Goal: Check status: Check status

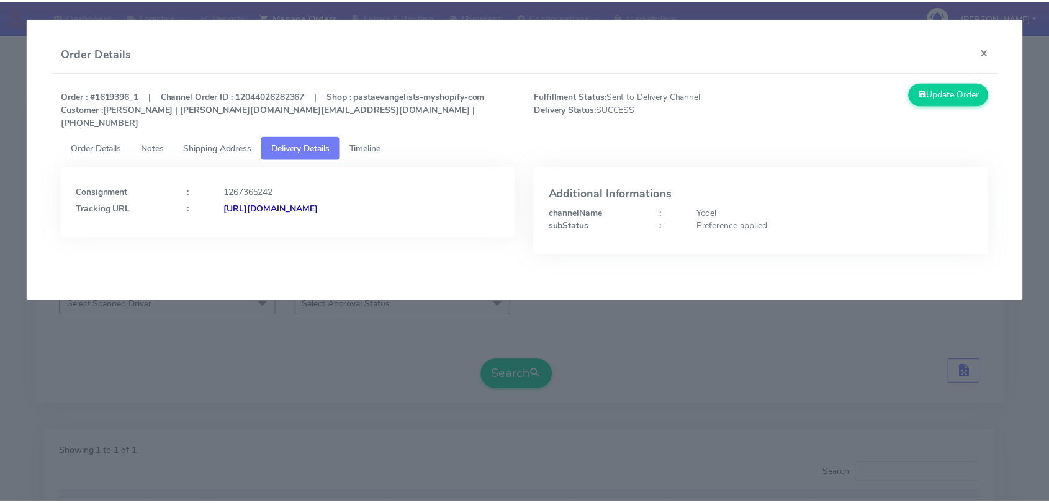
scroll to position [137, 0]
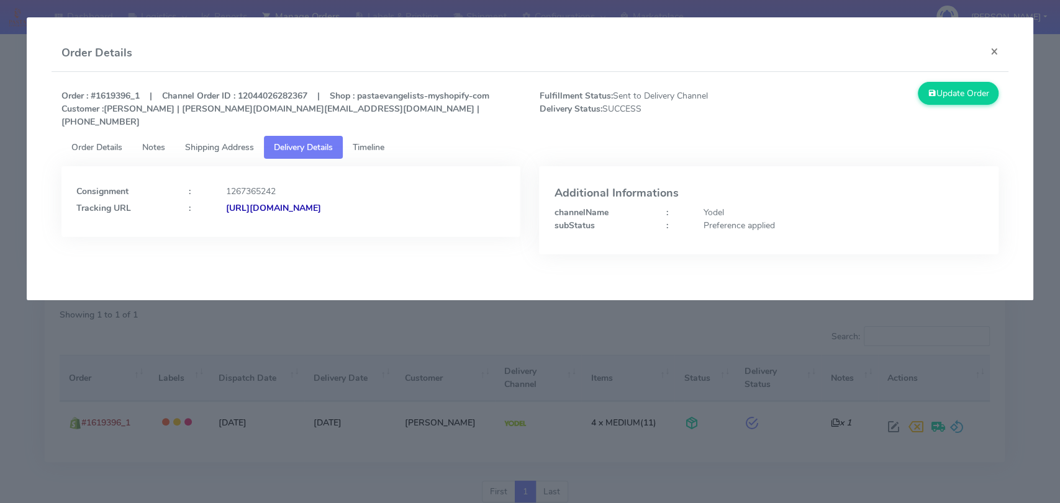
click at [0, 115] on modal-container "Order Details × Order : #1619396_1 | Channel Order ID : 12044026282367 | Shop :…" at bounding box center [530, 251] width 1060 height 503
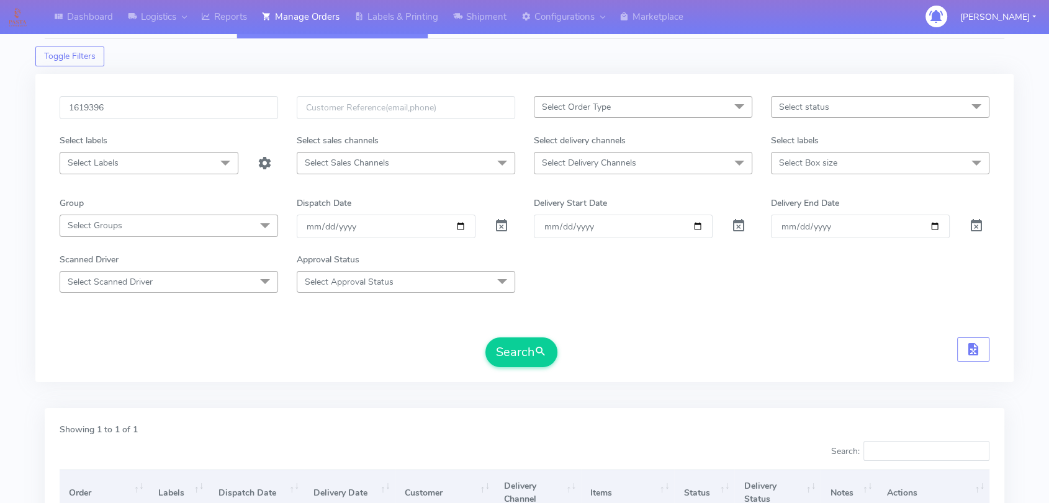
scroll to position [0, 0]
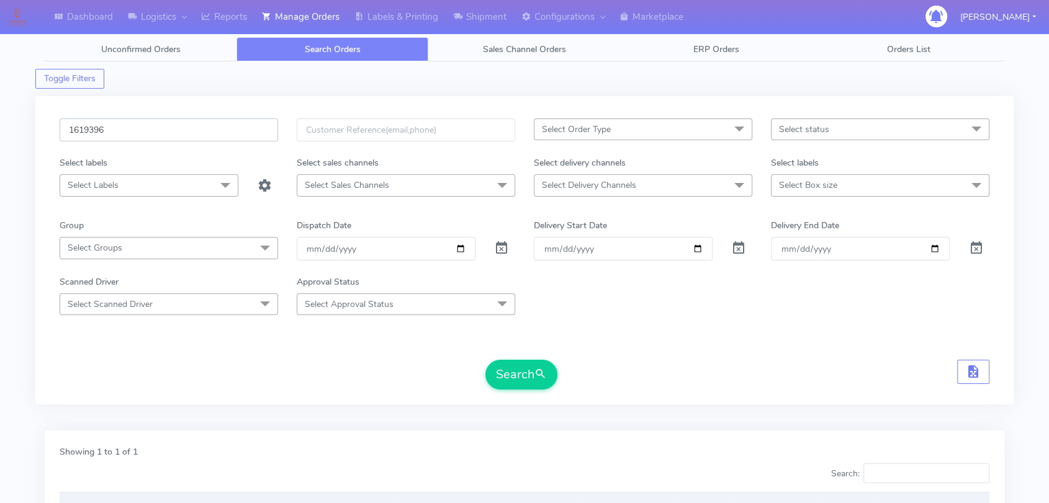
click at [156, 132] on input "1619396" at bounding box center [169, 130] width 219 height 23
paste input "424"
type input "1619424"
click at [495, 368] on button "Search" at bounding box center [521, 375] width 72 height 30
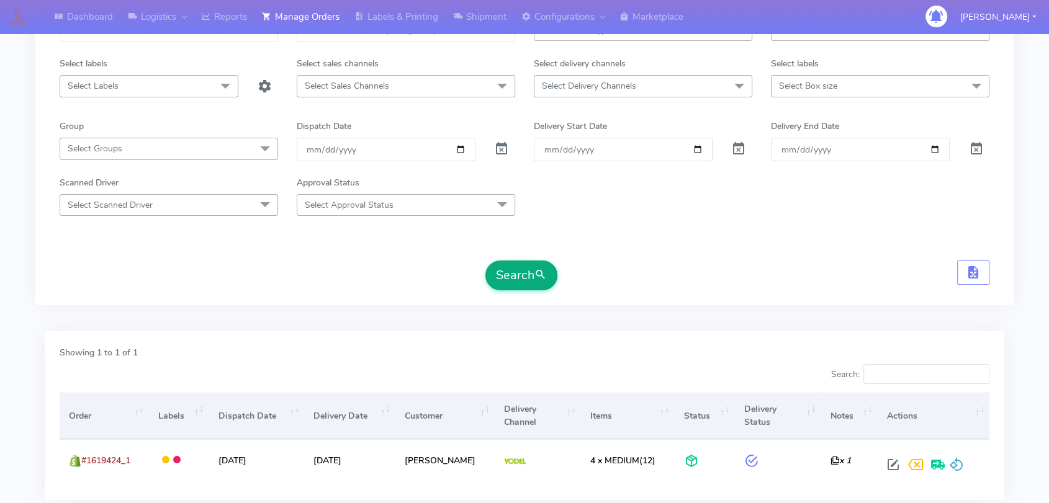
scroll to position [183, 0]
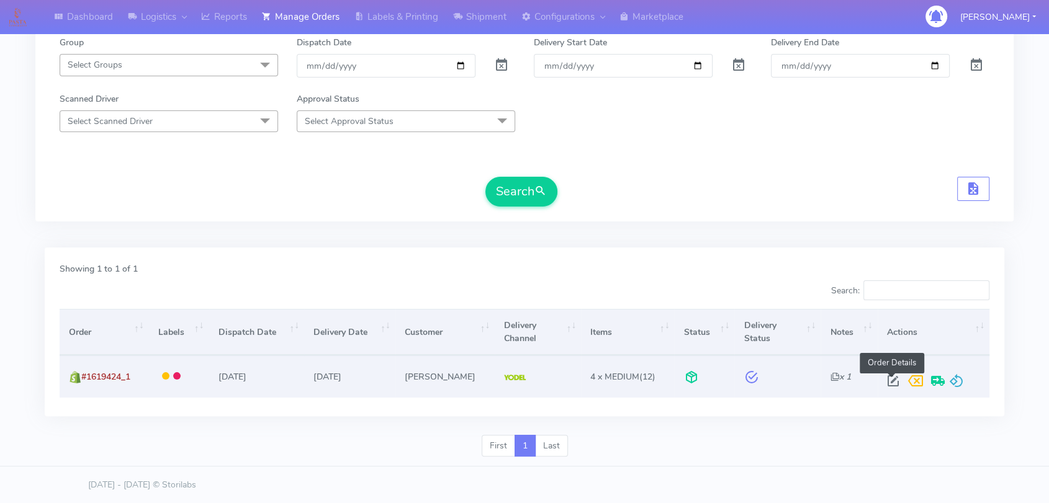
click at [890, 381] on span at bounding box center [893, 384] width 22 height 12
select select "5"
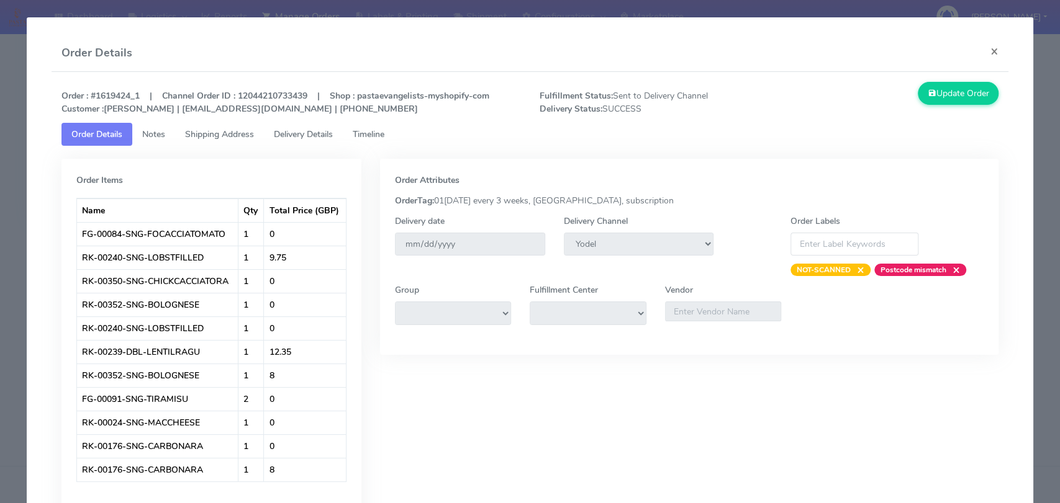
click at [284, 130] on span "Delivery Details" at bounding box center [303, 135] width 59 height 12
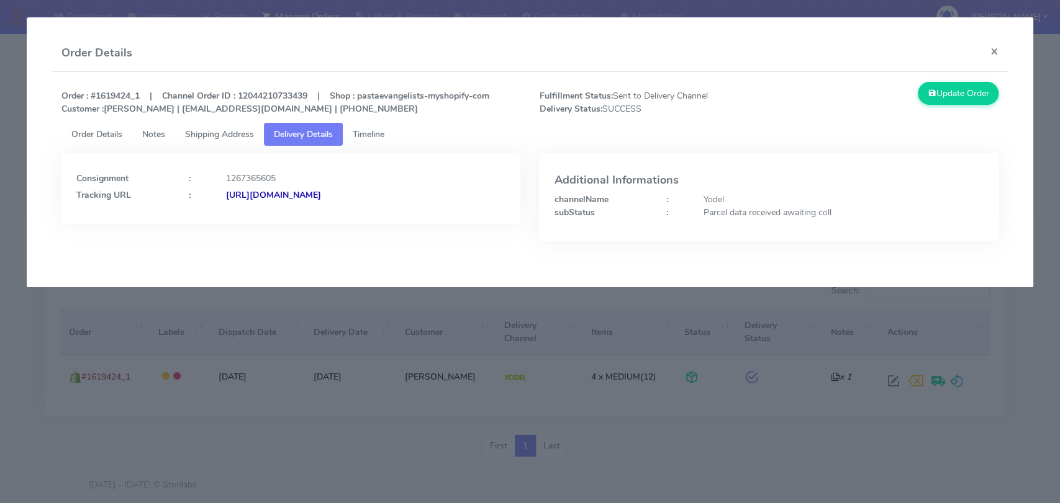
drag, startPoint x: 467, startPoint y: 196, endPoint x: 362, endPoint y: 195, distance: 104.9
click at [362, 195] on div "[URL][DOMAIN_NAME]" at bounding box center [366, 195] width 299 height 13
click at [472, 165] on div "Consignment : 1267365605 Tracking URL : [URL][DOMAIN_NAME]" at bounding box center [290, 188] width 459 height 71
drag, startPoint x: 467, startPoint y: 200, endPoint x: 359, endPoint y: 192, distance: 108.3
click at [359, 192] on div "[URL][DOMAIN_NAME]" at bounding box center [366, 195] width 299 height 13
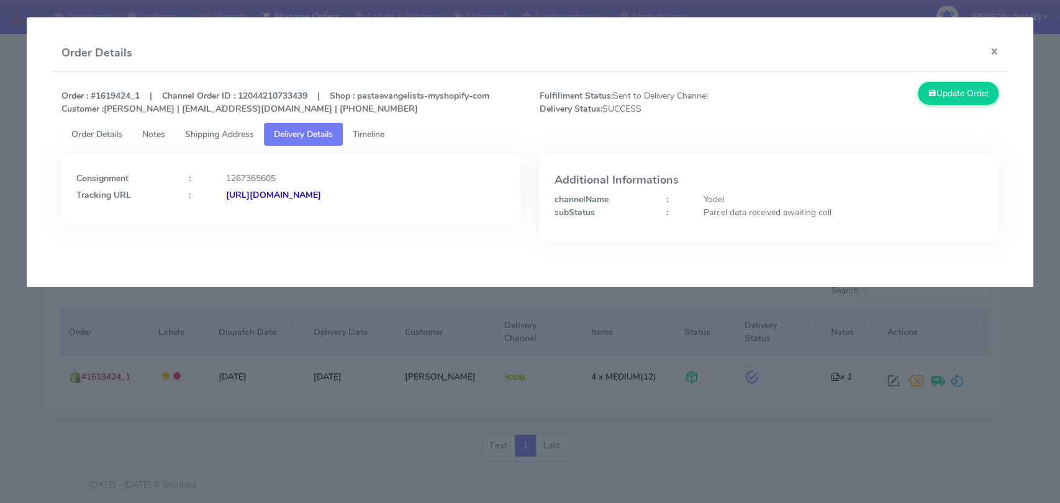
copy strong "JJD0002249960884020"
click at [989, 53] on button "×" at bounding box center [994, 51] width 28 height 33
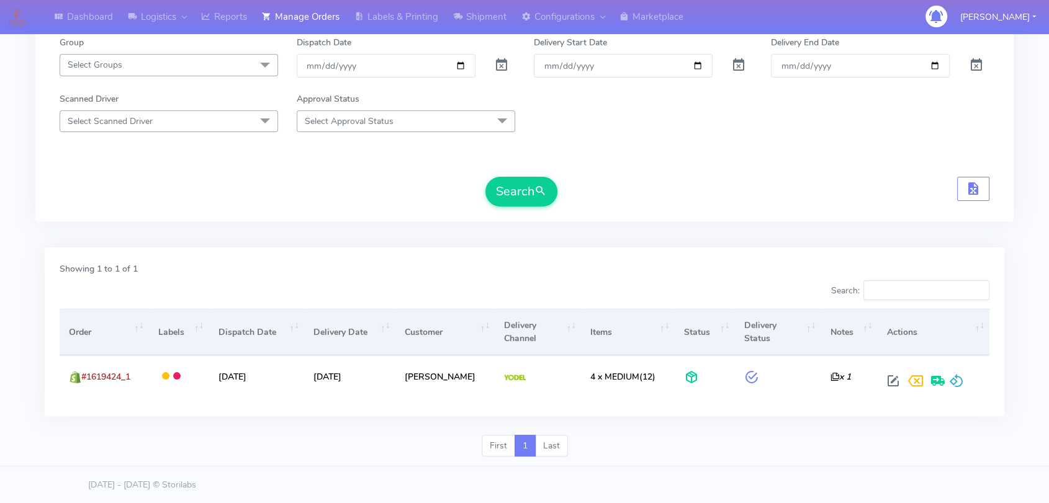
scroll to position [0, 0]
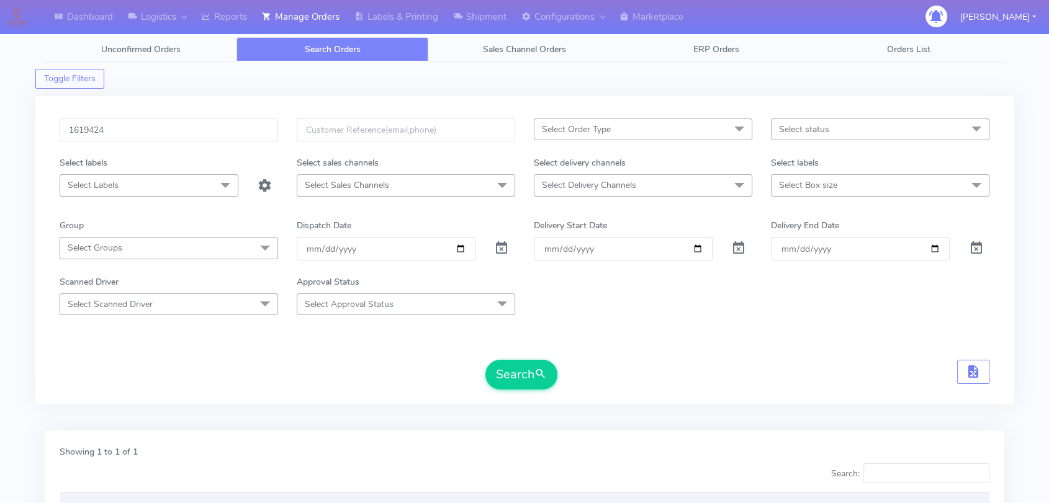
click at [161, 148] on div "1619424" at bounding box center [168, 138] width 237 height 38
click at [177, 138] on input "1619424" at bounding box center [169, 130] width 219 height 23
paste input "20638"
type input "1620638"
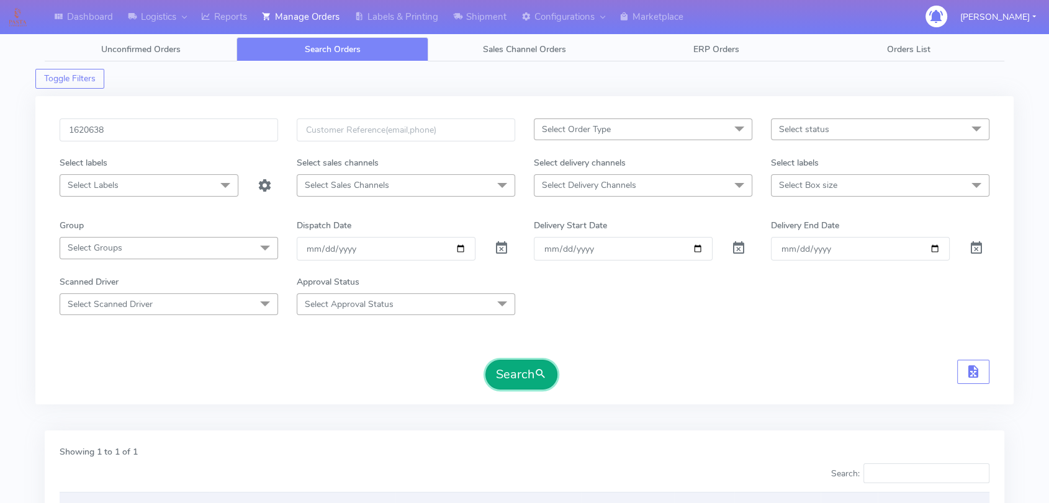
click at [517, 368] on button "Search" at bounding box center [521, 375] width 72 height 30
click at [677, 365] on div "Search" at bounding box center [525, 375] width 930 height 30
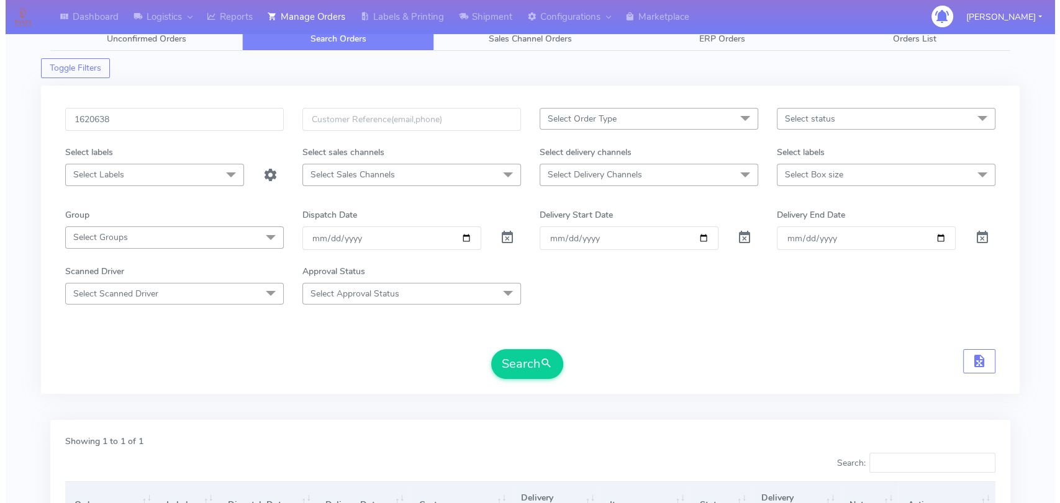
scroll to position [138, 0]
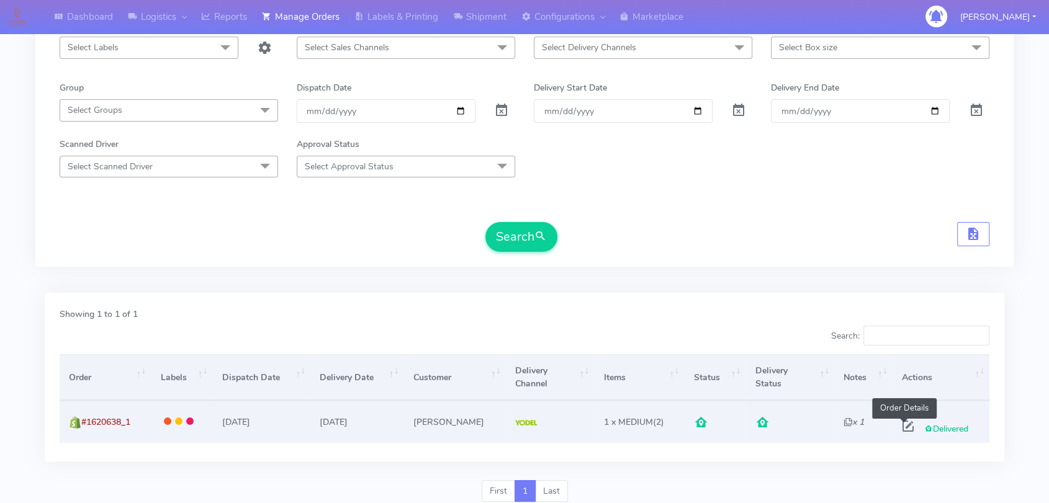
click at [903, 428] on span at bounding box center [908, 429] width 22 height 12
select select "5"
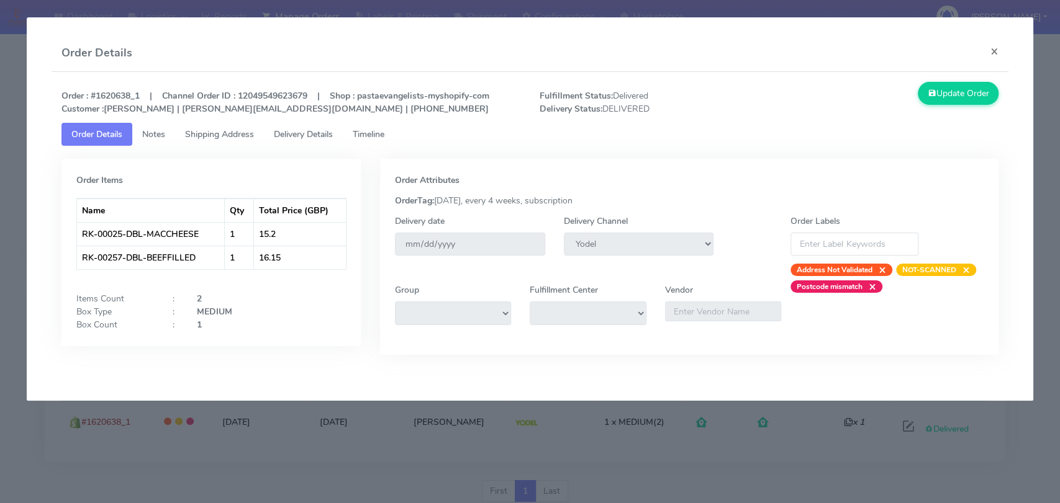
click at [323, 139] on span "Delivery Details" at bounding box center [303, 135] width 59 height 12
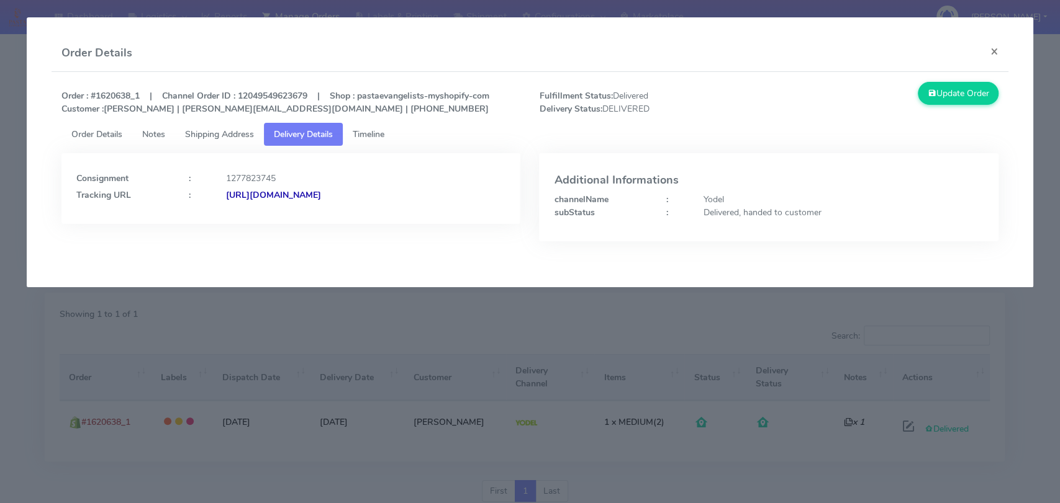
drag, startPoint x: 457, startPoint y: 196, endPoint x: 360, endPoint y: 197, distance: 96.9
click at [360, 197] on div "[URL][DOMAIN_NAME]" at bounding box center [366, 195] width 299 height 13
copy strong "JJD0002249960890047"
